Goal: Transaction & Acquisition: Purchase product/service

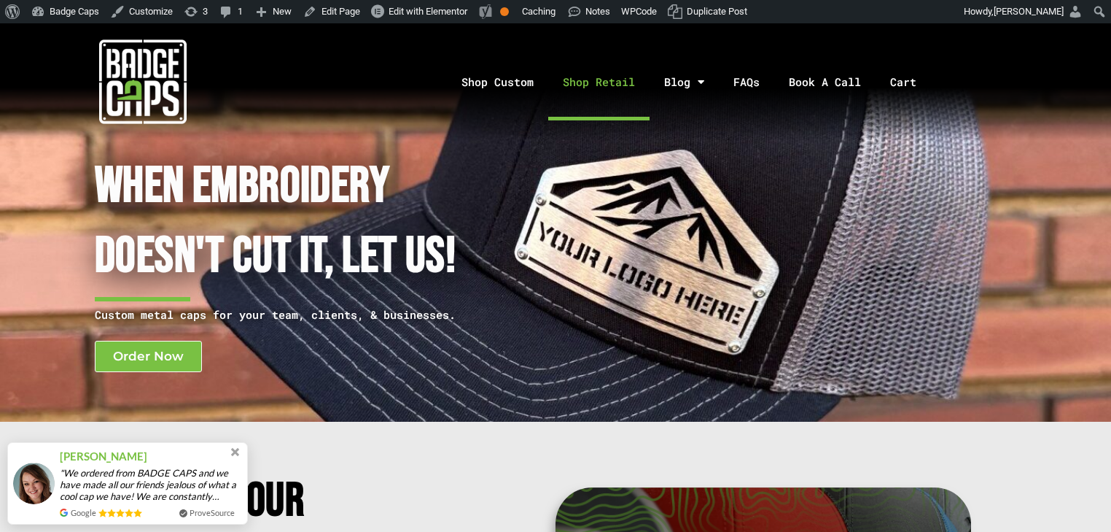
click at [580, 88] on link "Shop Retail" at bounding box center [598, 82] width 101 height 77
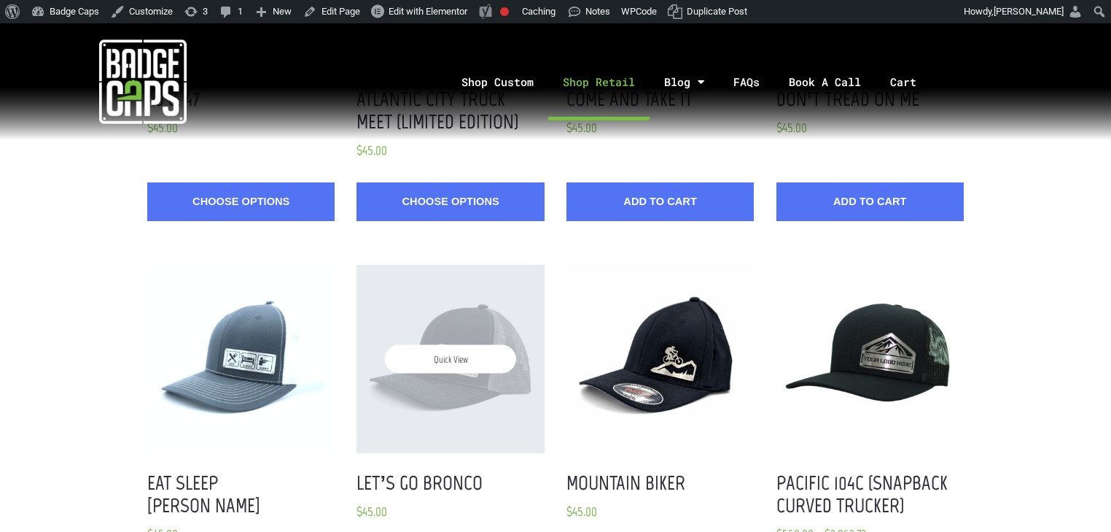
scroll to position [642, 0]
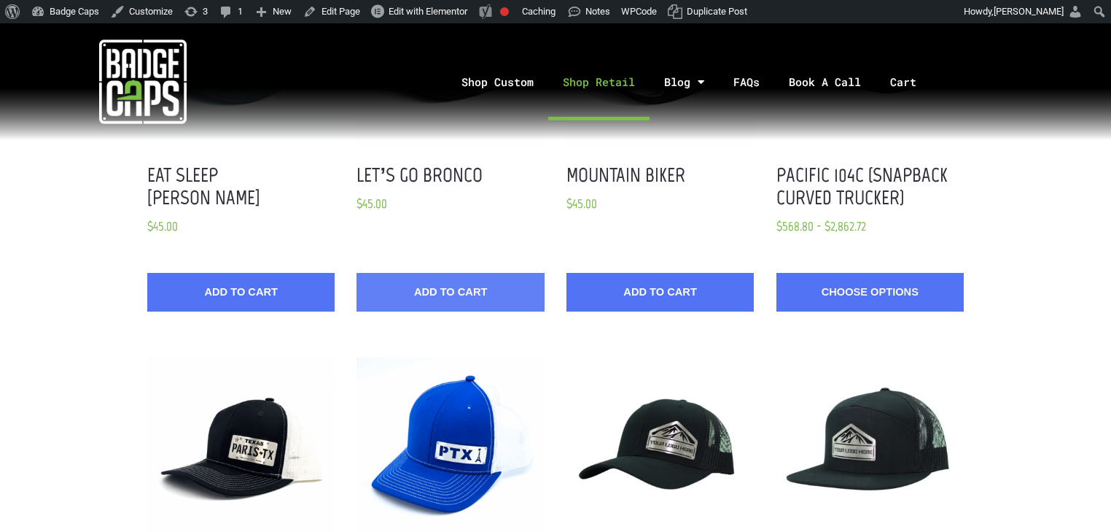
click at [469, 277] on button "Add to Cart" at bounding box center [450, 292] width 187 height 39
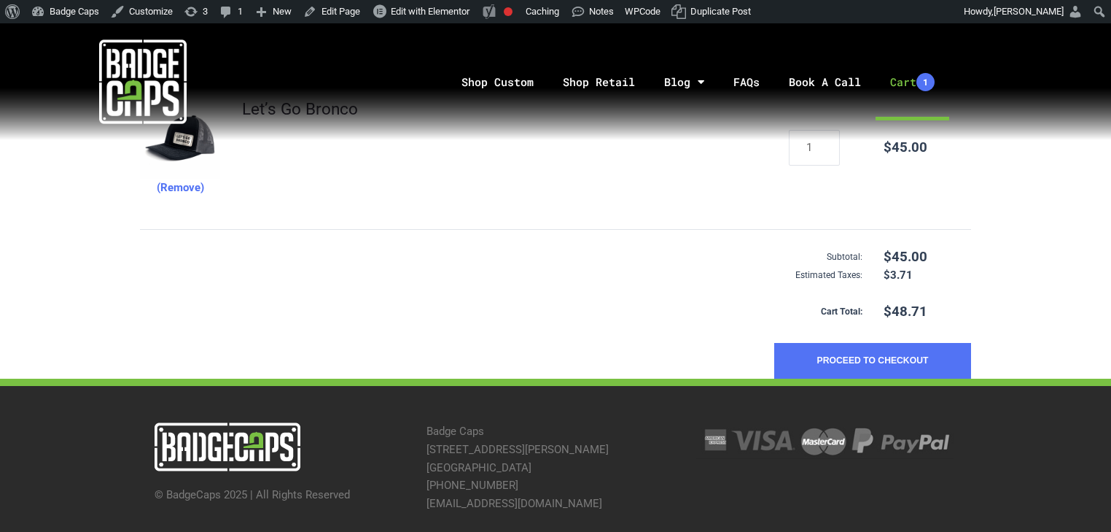
scroll to position [350, 0]
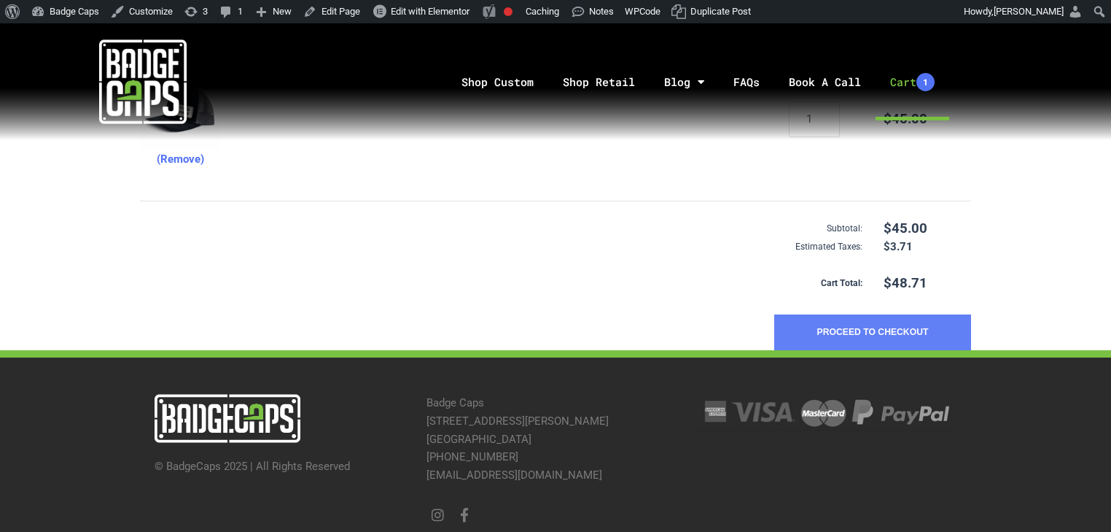
click at [888, 336] on button "Proceed to Checkout" at bounding box center [872, 332] width 197 height 36
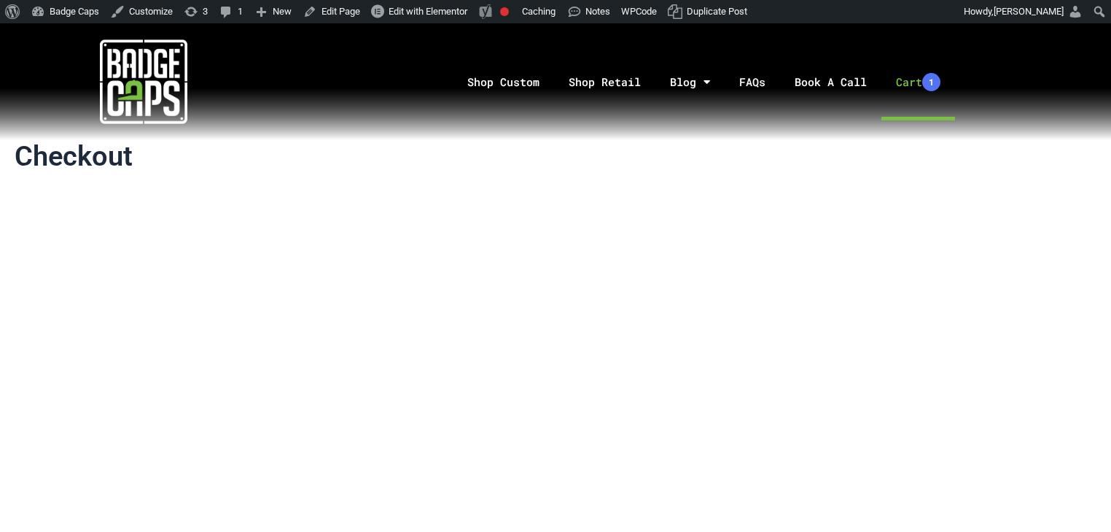
click at [909, 87] on link "Cart 1" at bounding box center [919, 82] width 74 height 77
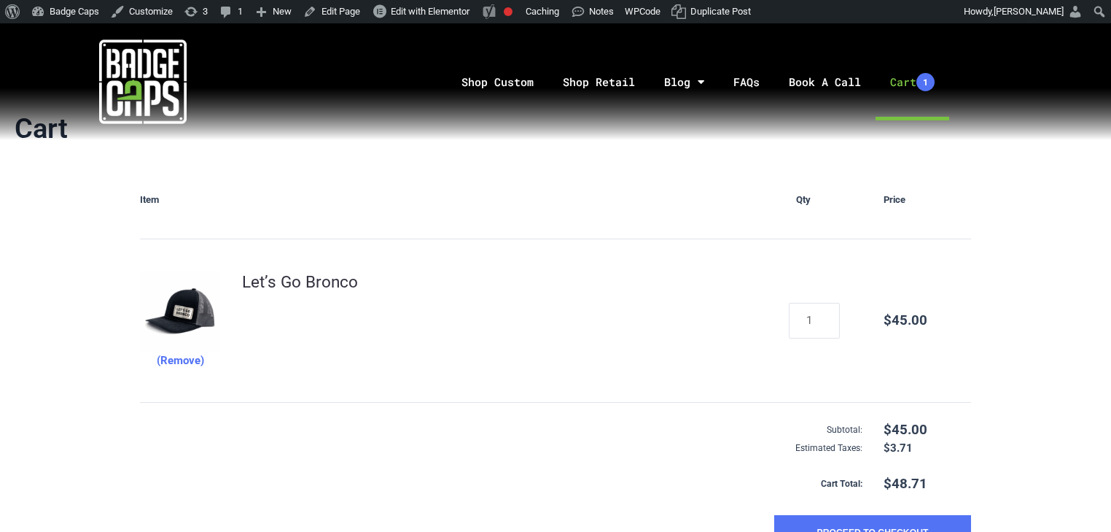
scroll to position [233, 0]
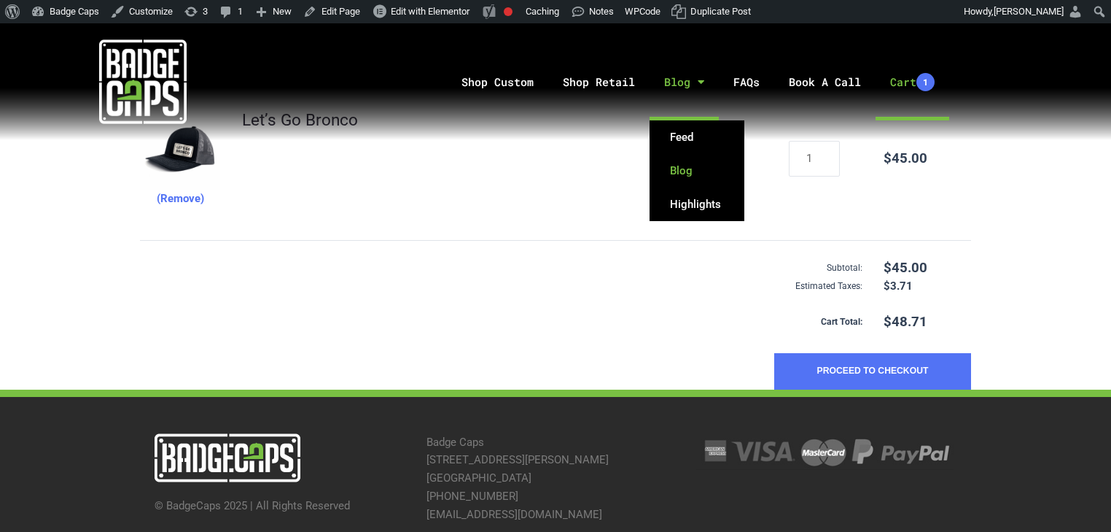
click at [683, 174] on link "Blog" at bounding box center [697, 171] width 95 height 34
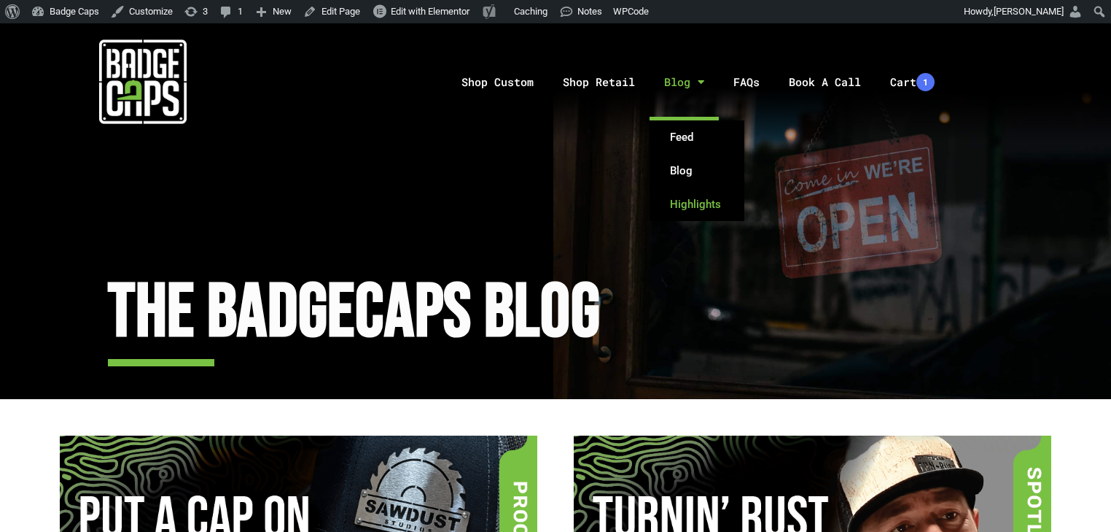
click at [696, 206] on link "Highlights" at bounding box center [697, 204] width 95 height 34
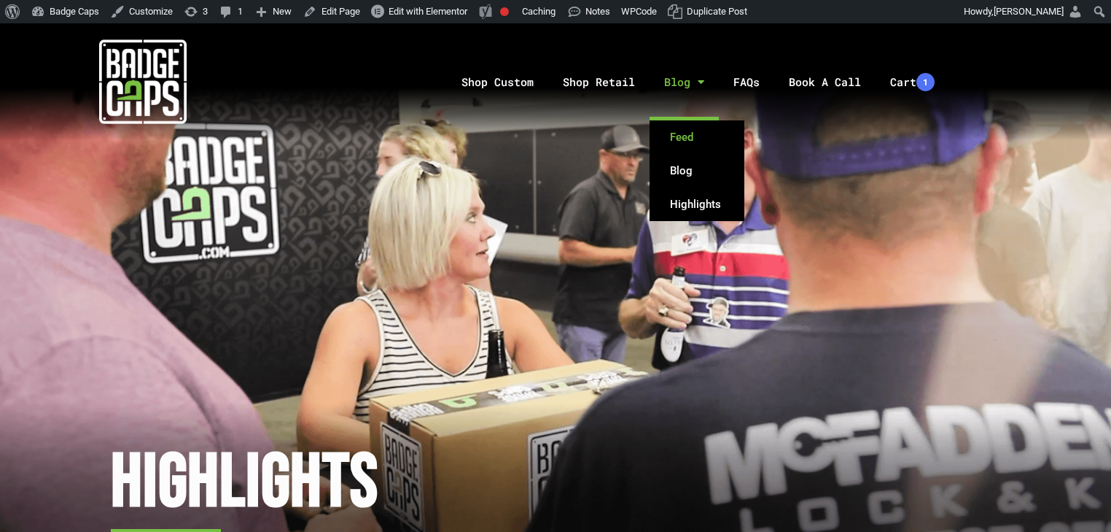
click at [688, 131] on link "Feed" at bounding box center [697, 137] width 95 height 34
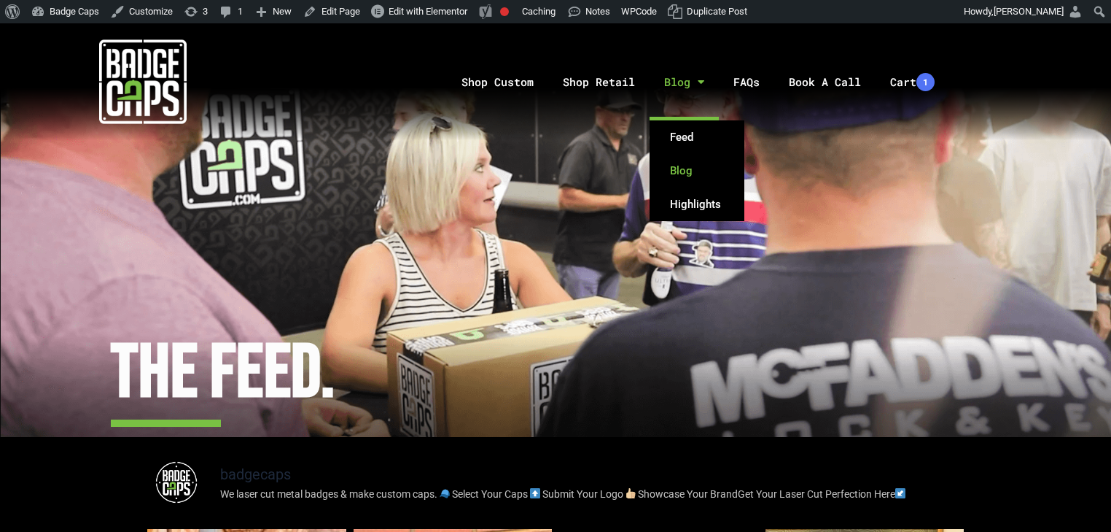
click at [686, 174] on link "Blog" at bounding box center [697, 171] width 95 height 34
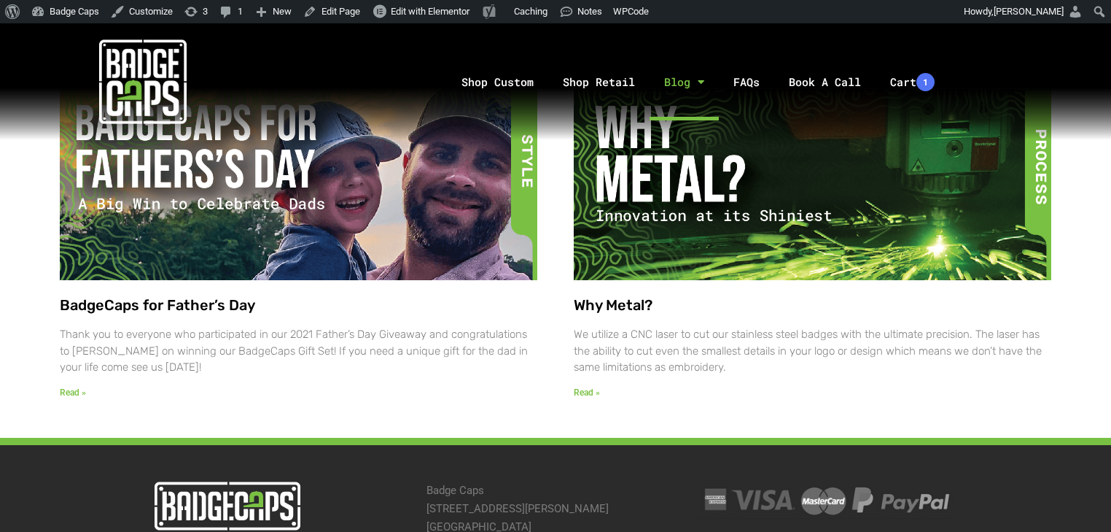
scroll to position [2217, 0]
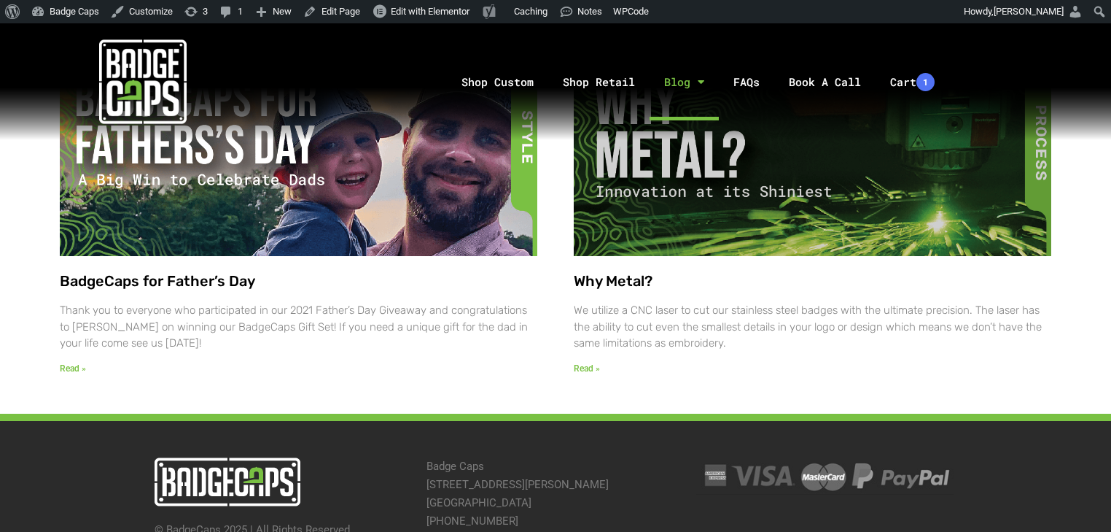
click at [640, 287] on link "Why Metal?" at bounding box center [613, 281] width 79 height 18
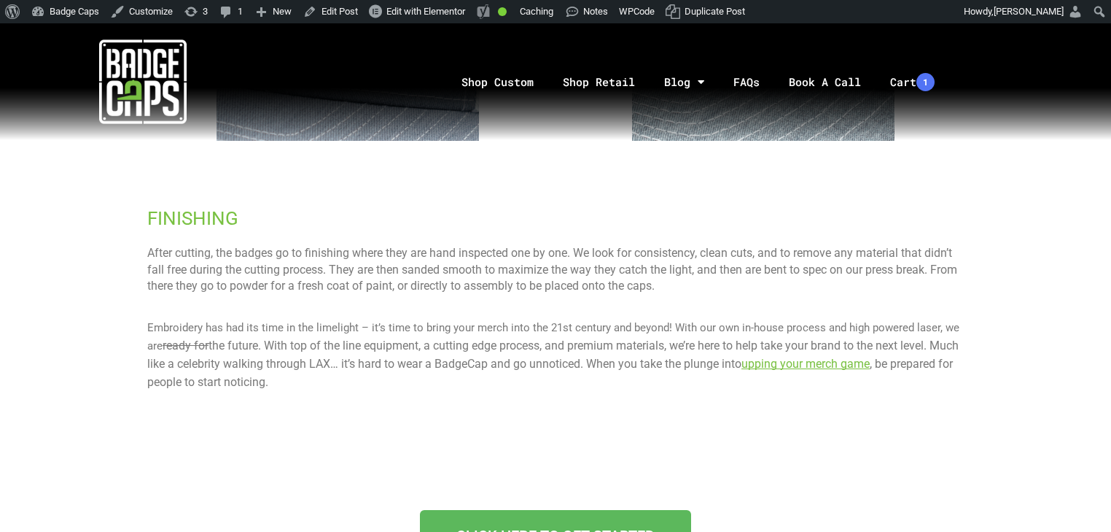
scroll to position [2042, 0]
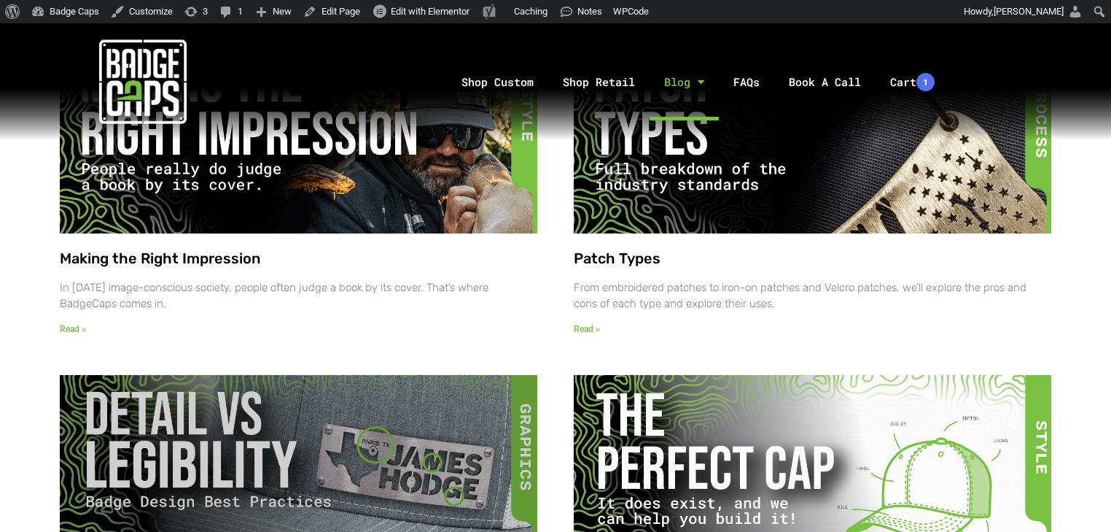
scroll to position [1108, 0]
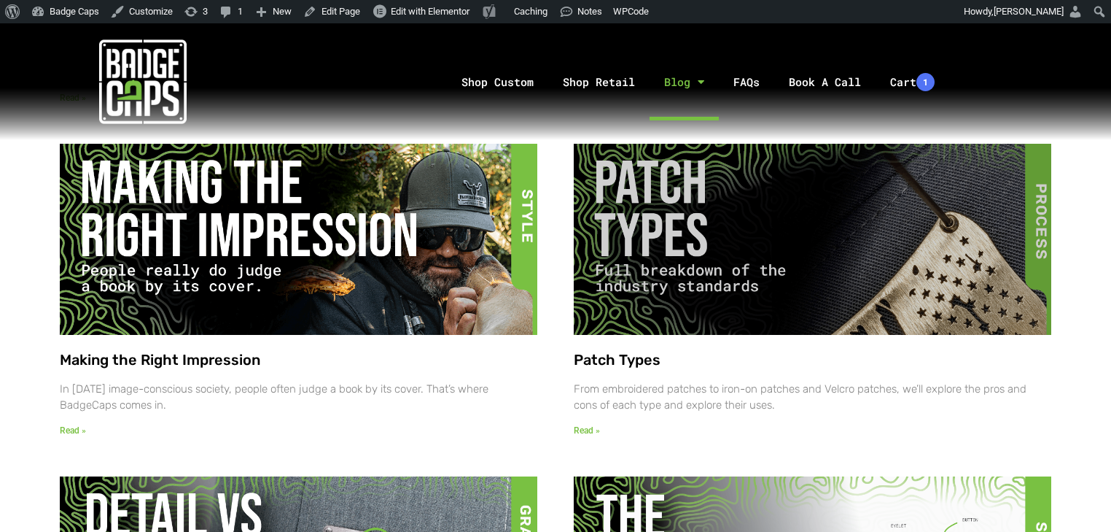
click at [786, 324] on img at bounding box center [811, 238] width 488 height 193
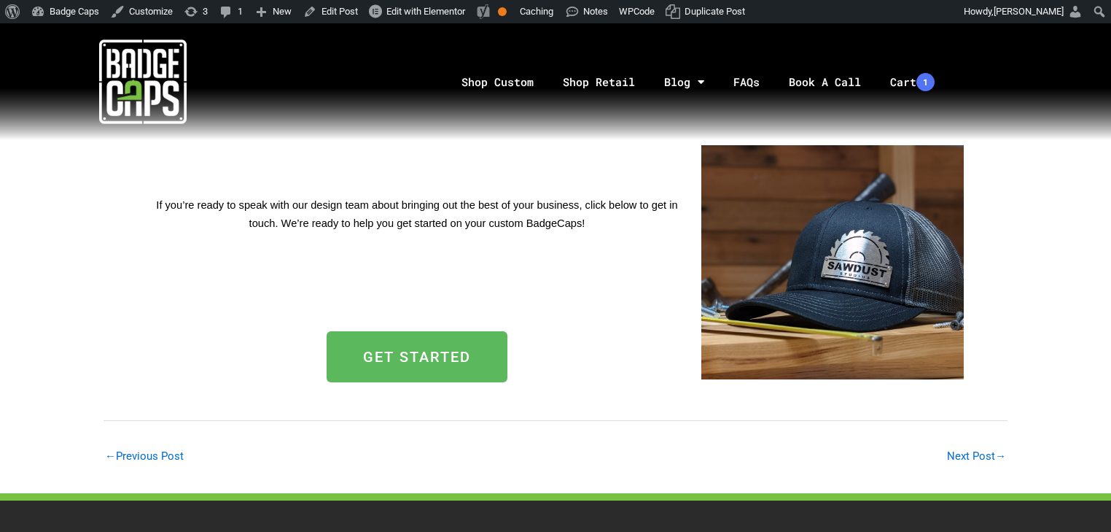
scroll to position [4959, 0]
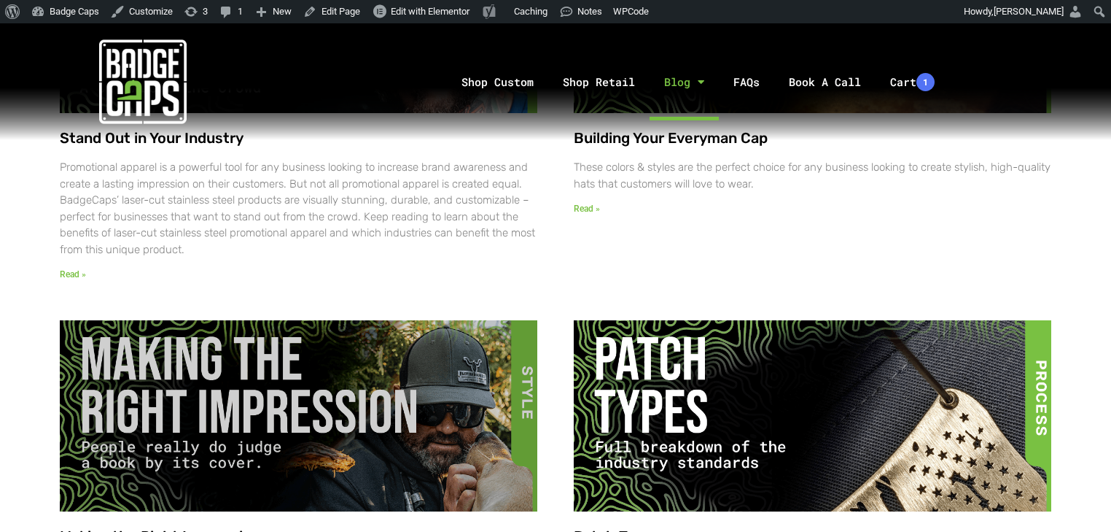
scroll to position [699, 0]
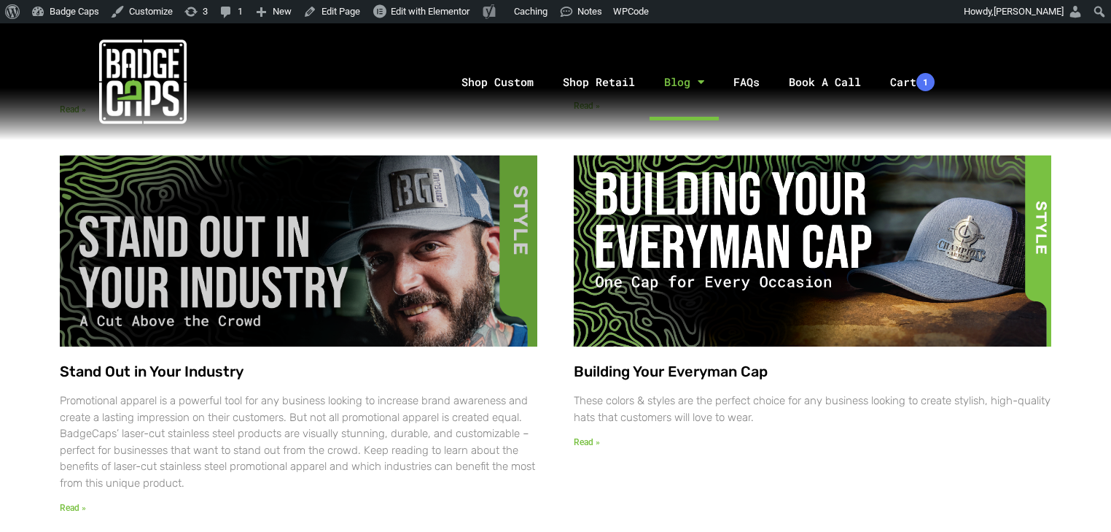
click at [229, 374] on link "Stand Out in Your Industry" at bounding box center [152, 371] width 184 height 18
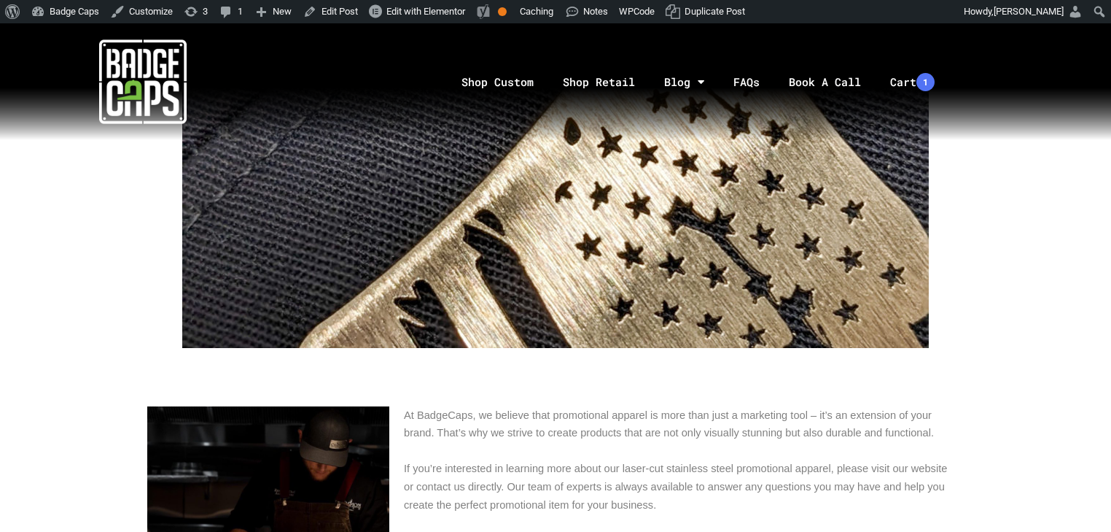
scroll to position [2100, 0]
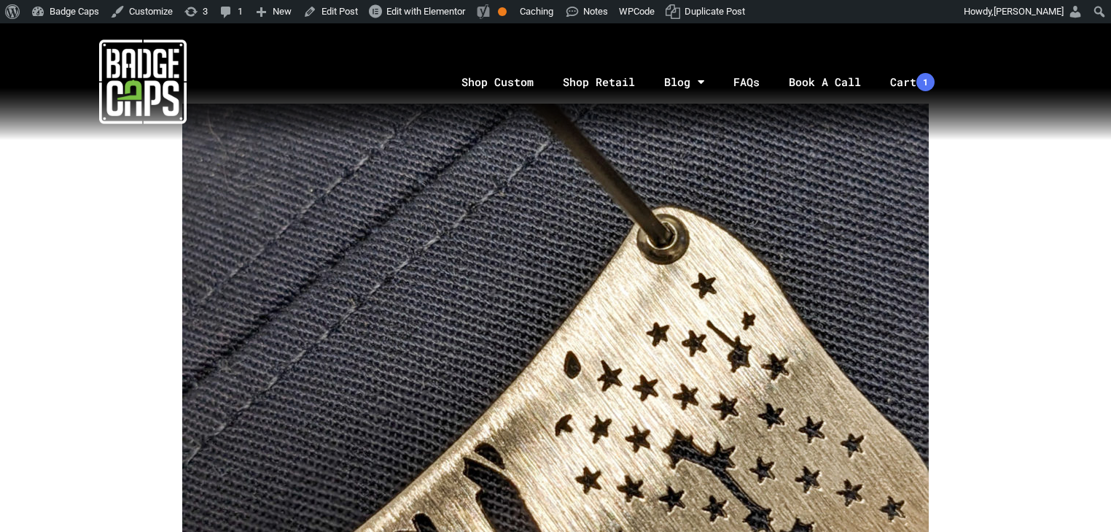
click at [124, 58] on img at bounding box center [143, 82] width 88 height 88
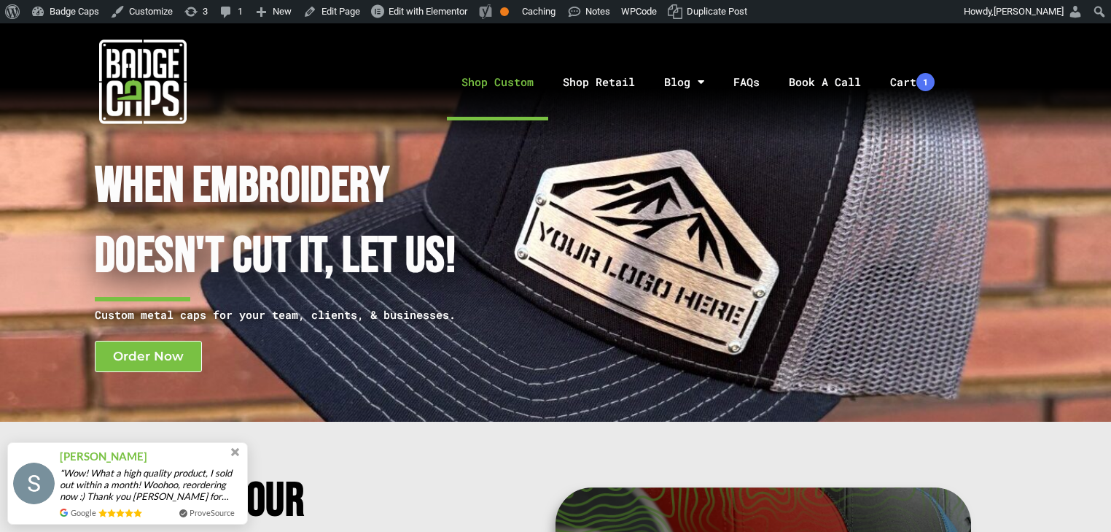
click at [500, 78] on link "Shop Custom" at bounding box center [497, 82] width 101 height 77
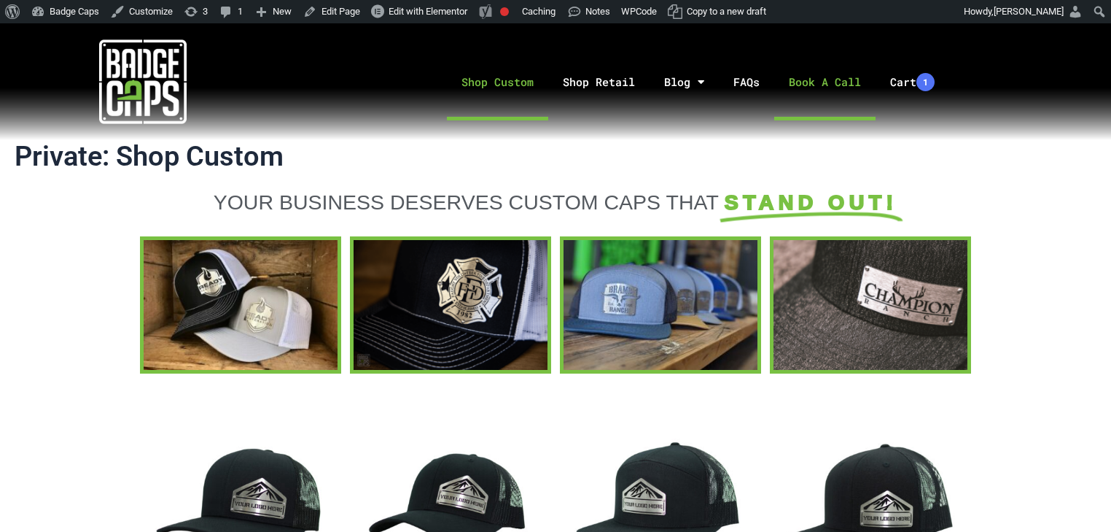
click at [866, 81] on link "Book A Call" at bounding box center [824, 82] width 101 height 77
